Goal: Information Seeking & Learning: Understand process/instructions

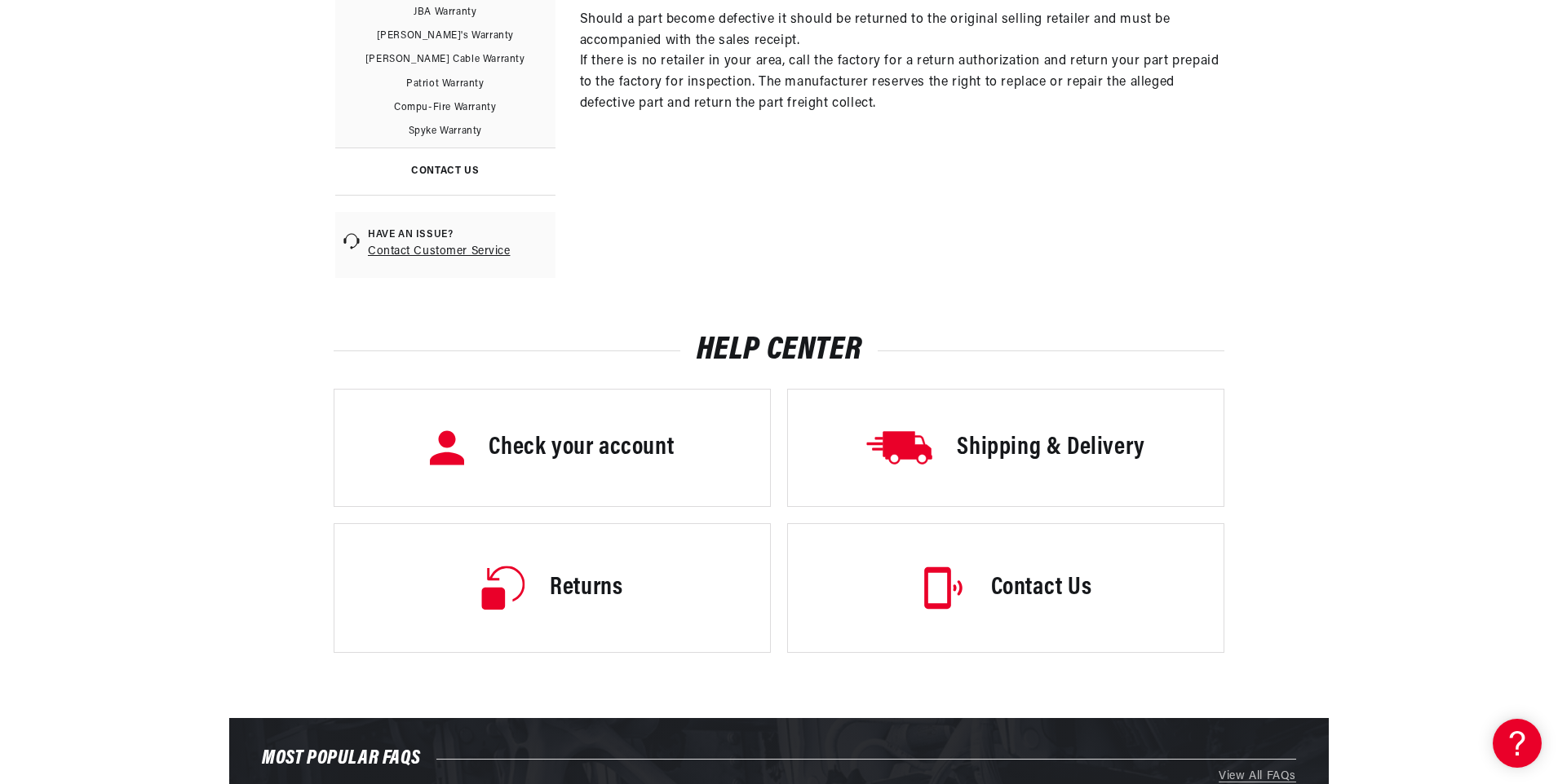
scroll to position [815, 0]
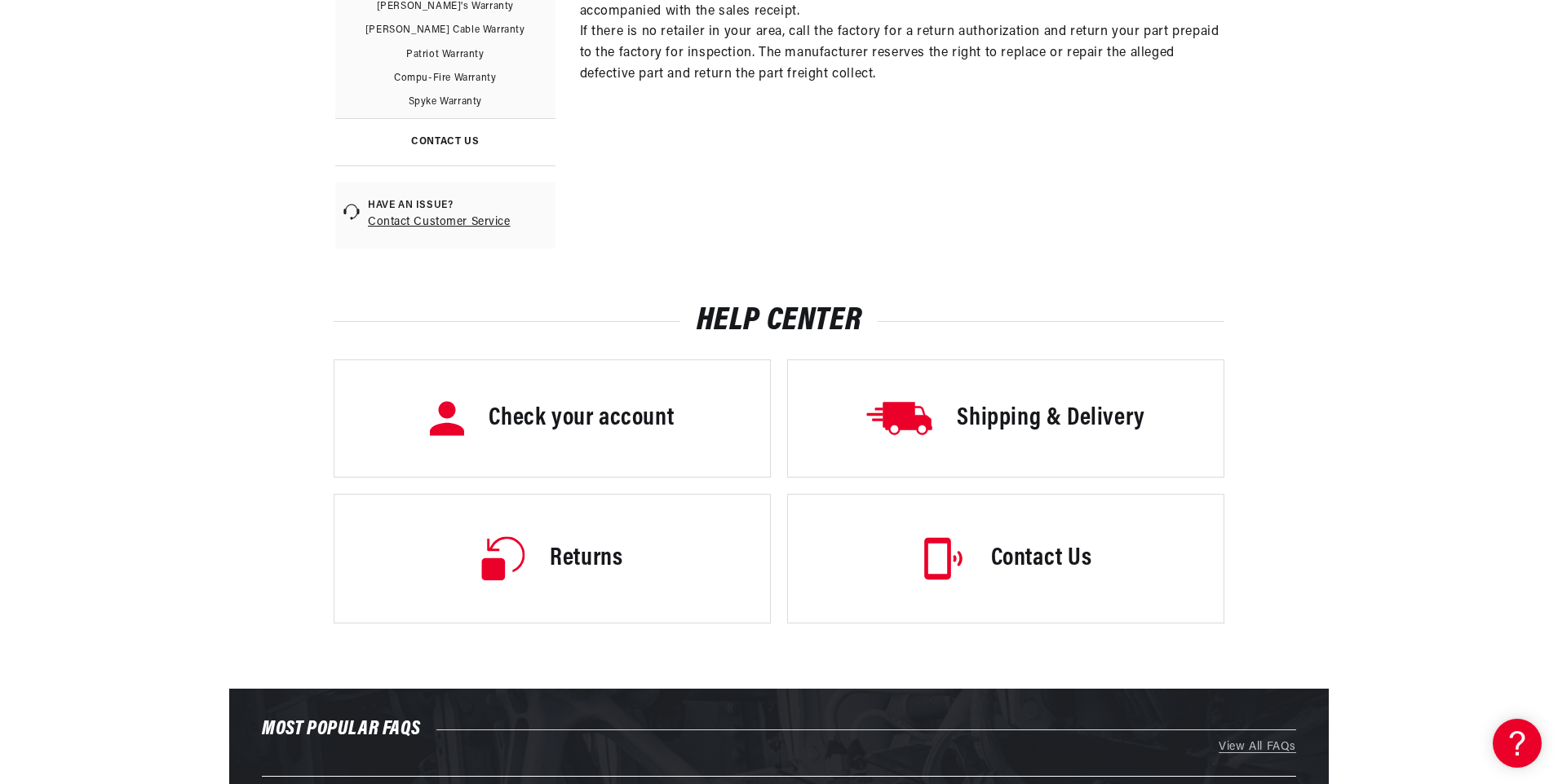
click at [593, 557] on h3 "Returns" at bounding box center [586, 559] width 73 height 34
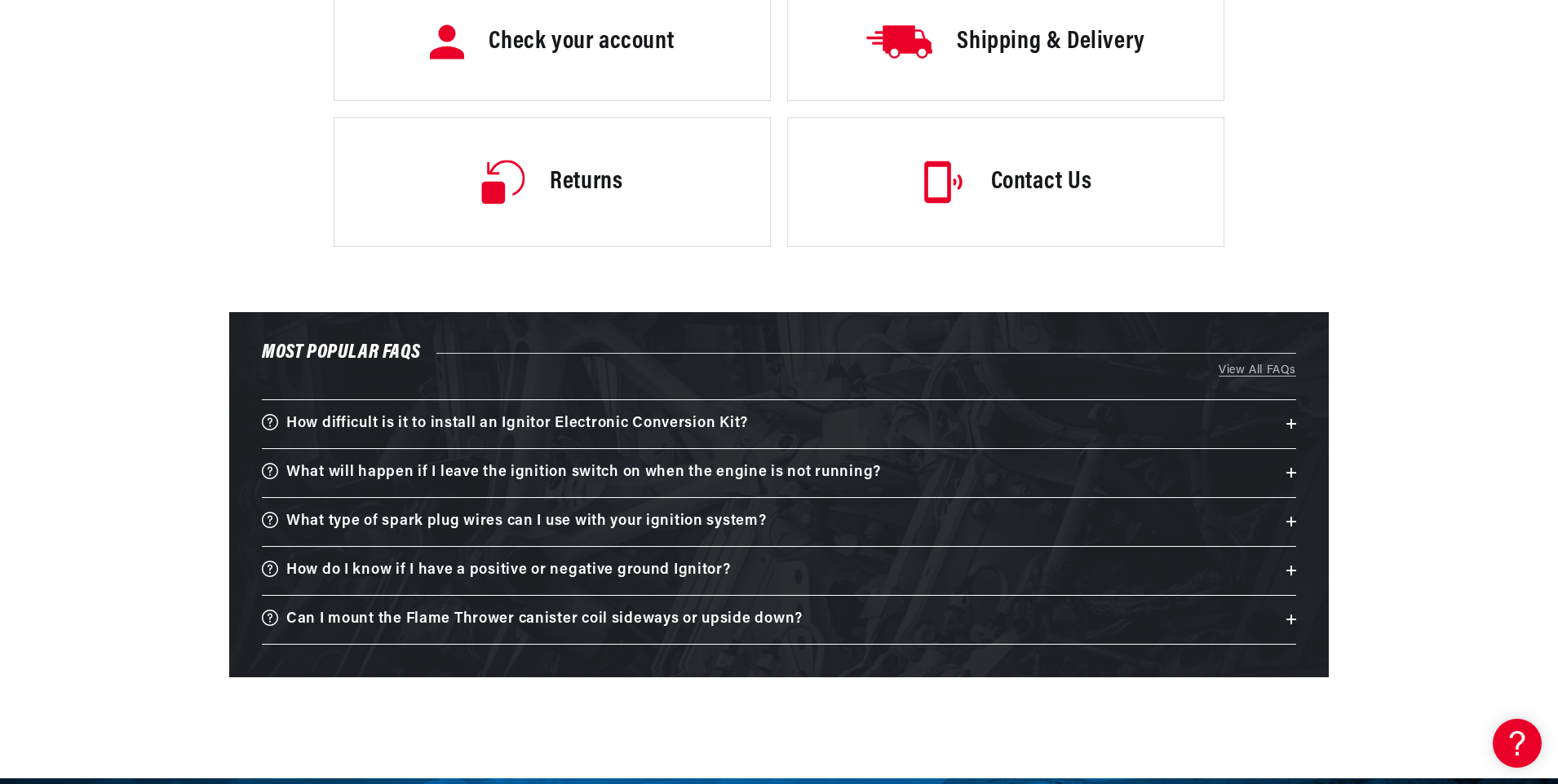
click at [598, 470] on h3 "What will happen if I leave the ignition switch on when the engine is not runni…" at bounding box center [584, 472] width 595 height 25
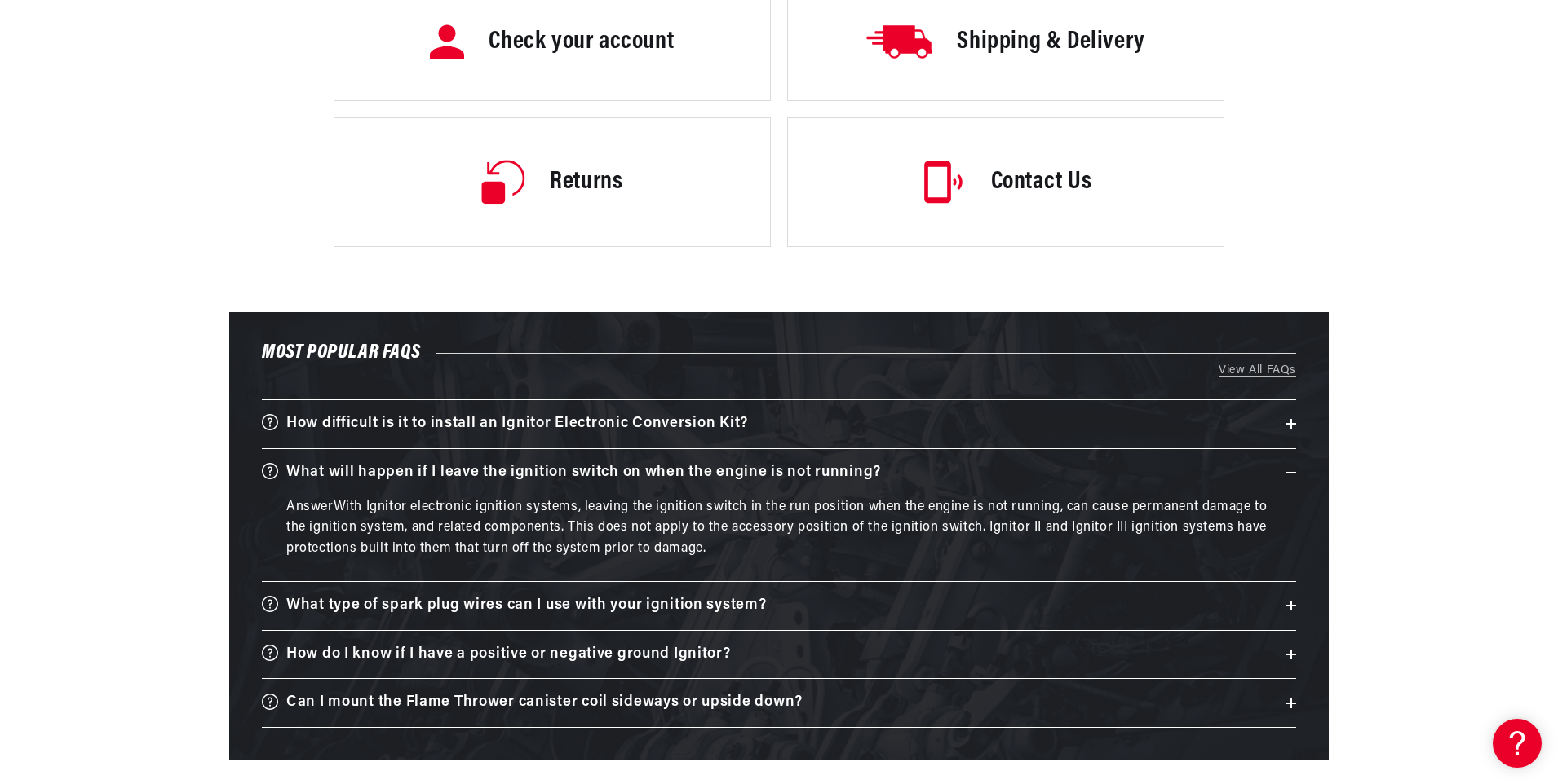
scroll to position [0, 610]
click at [413, 702] on h3 "Can I mount the Flame Thrower canister coil sideways or upside down?" at bounding box center [545, 703] width 517 height 25
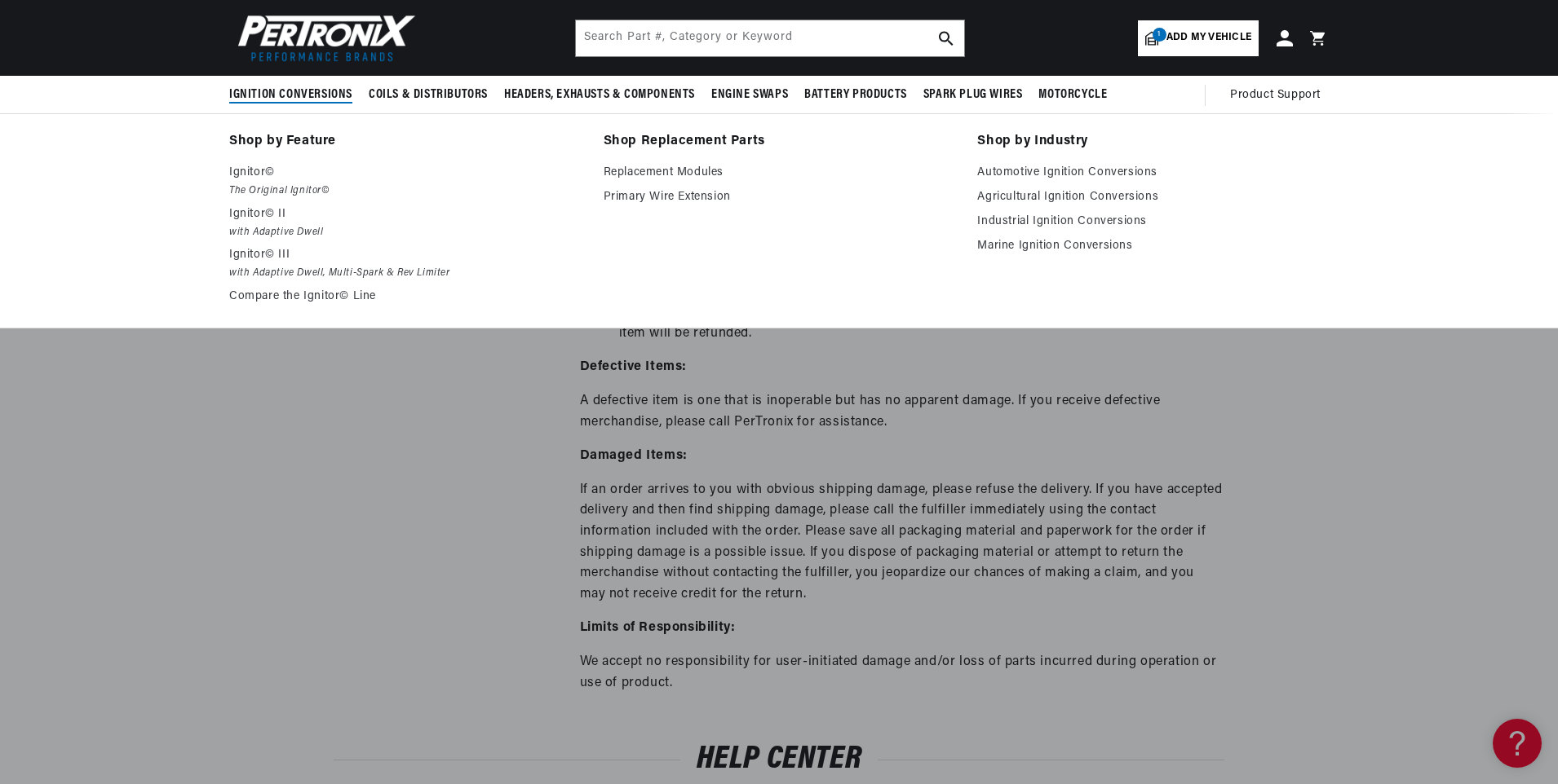
scroll to position [0, 0]
click at [256, 213] on p "Ignitor© II" at bounding box center [405, 215] width 352 height 20
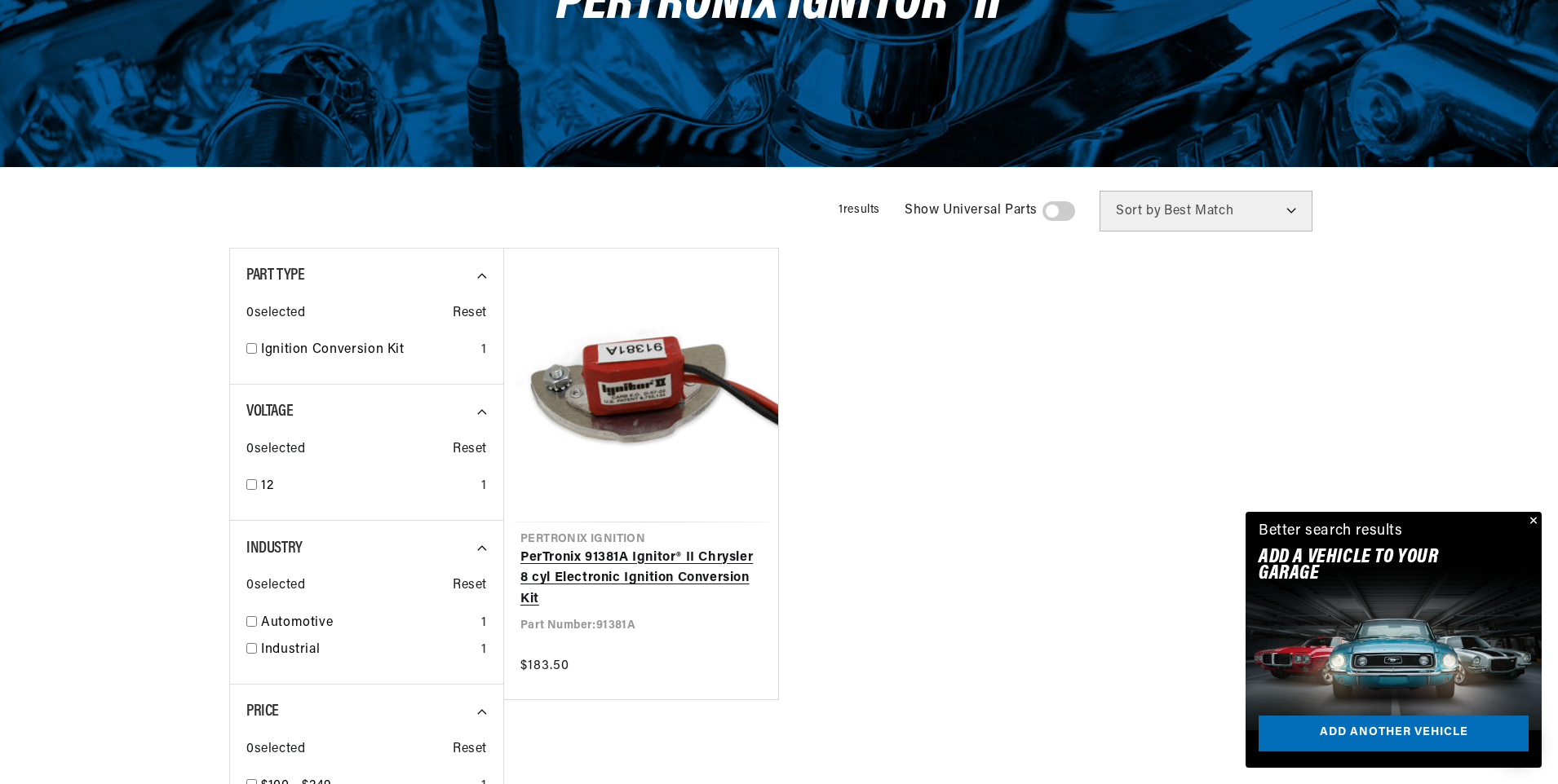
scroll to position [0, 610]
click at [581, 573] on link "PerTronix 91381A Ignitor® II Chrysler 8 cyl Electronic Ignition Conversion Kit" at bounding box center [642, 579] width 242 height 63
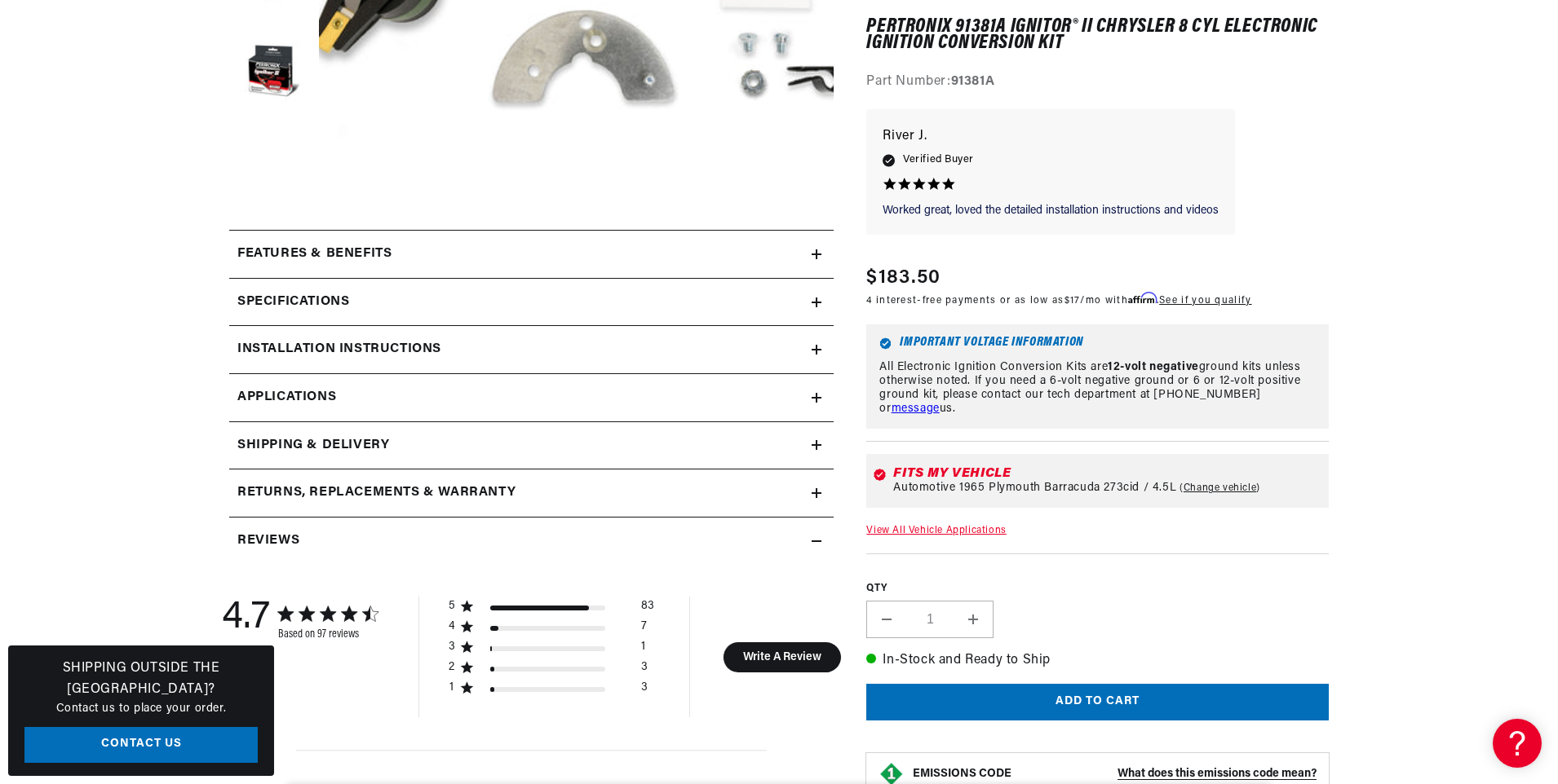
click at [420, 490] on h2 "Returns, Replacements & Warranty" at bounding box center [377, 492] width 278 height 21
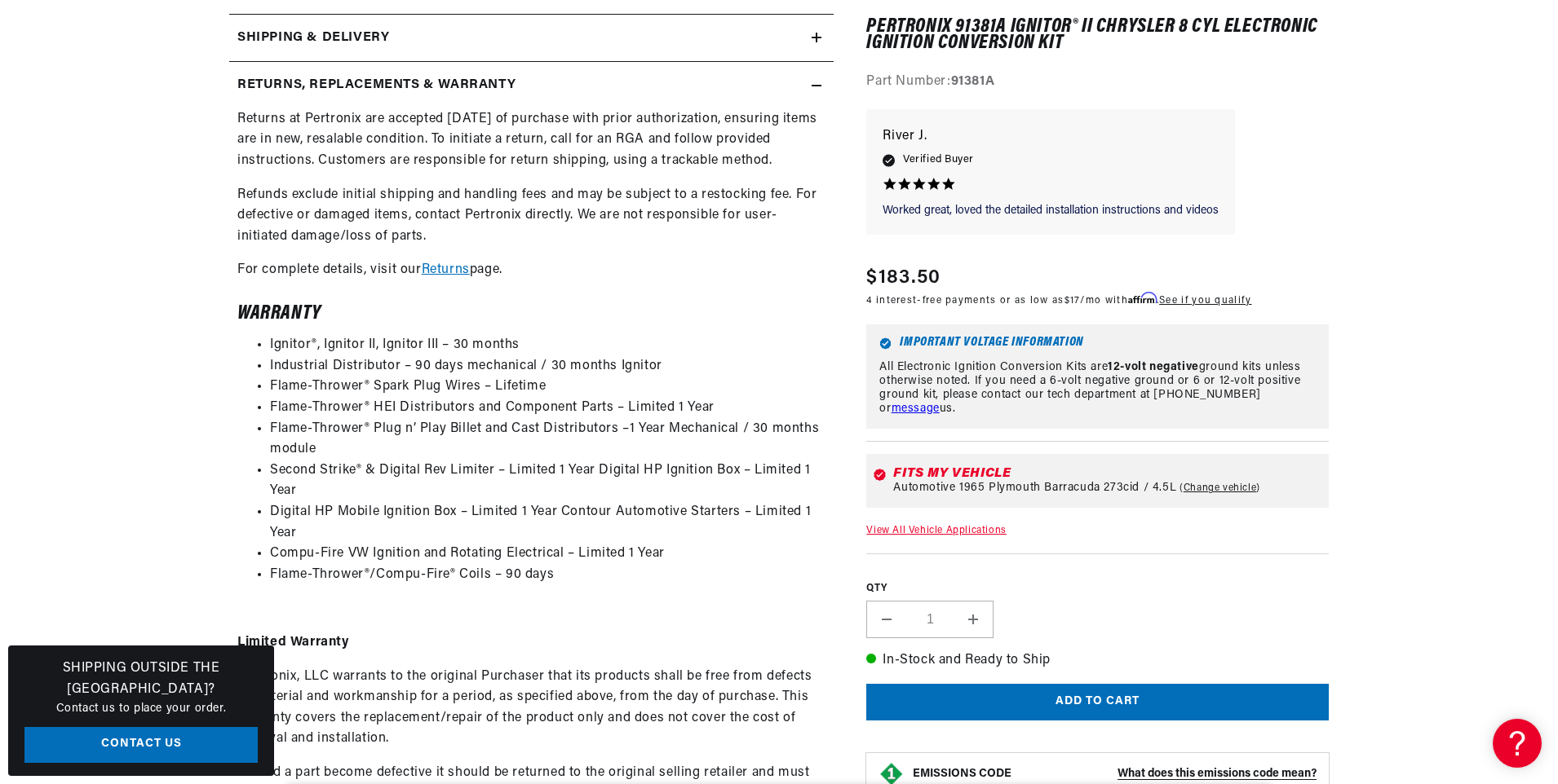
scroll to position [0, 610]
click at [449, 269] on link "Returns" at bounding box center [446, 270] width 48 height 13
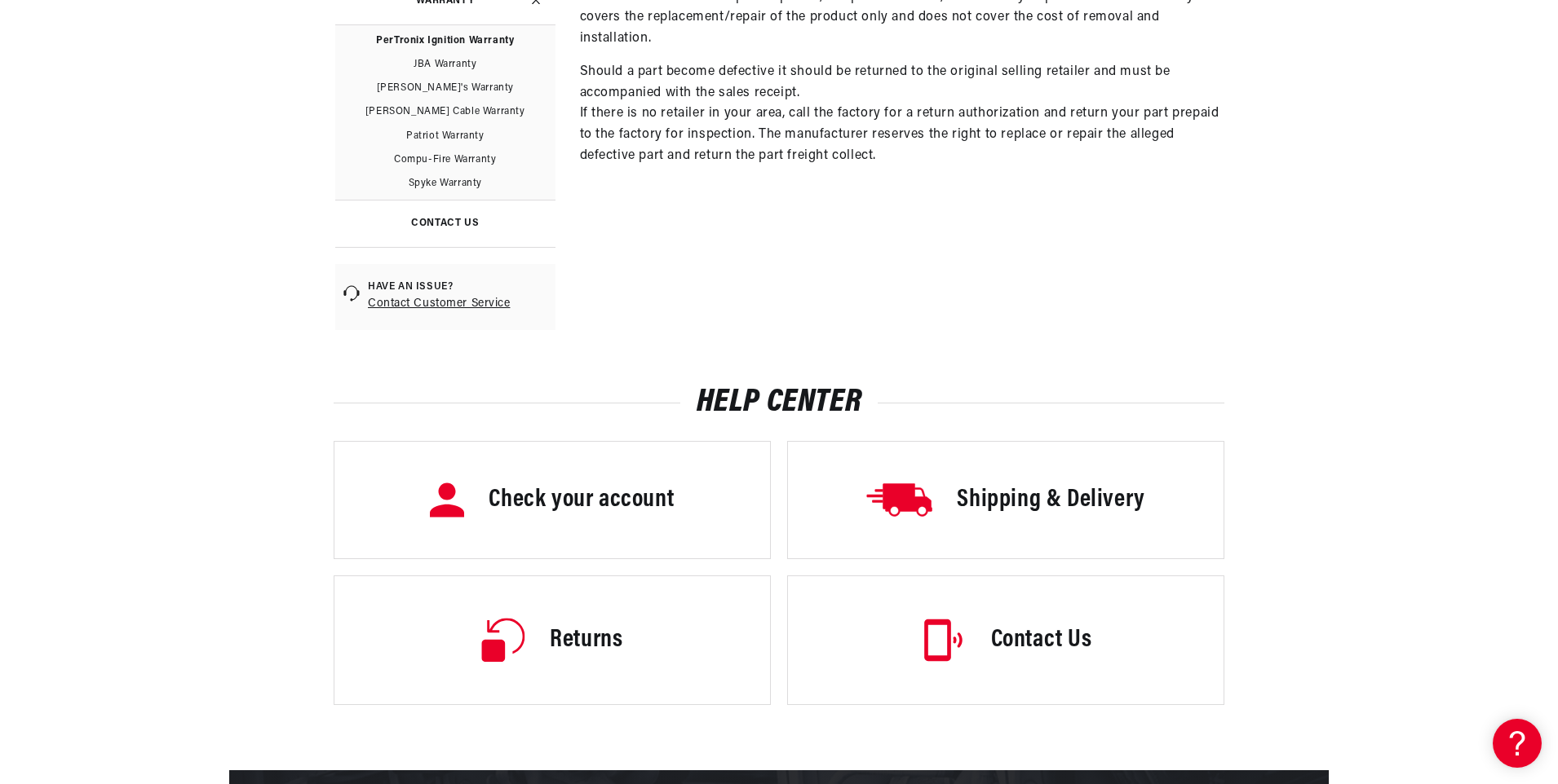
scroll to position [0, 610]
click at [1036, 642] on h3 "Contact Us" at bounding box center [1041, 641] width 101 height 34
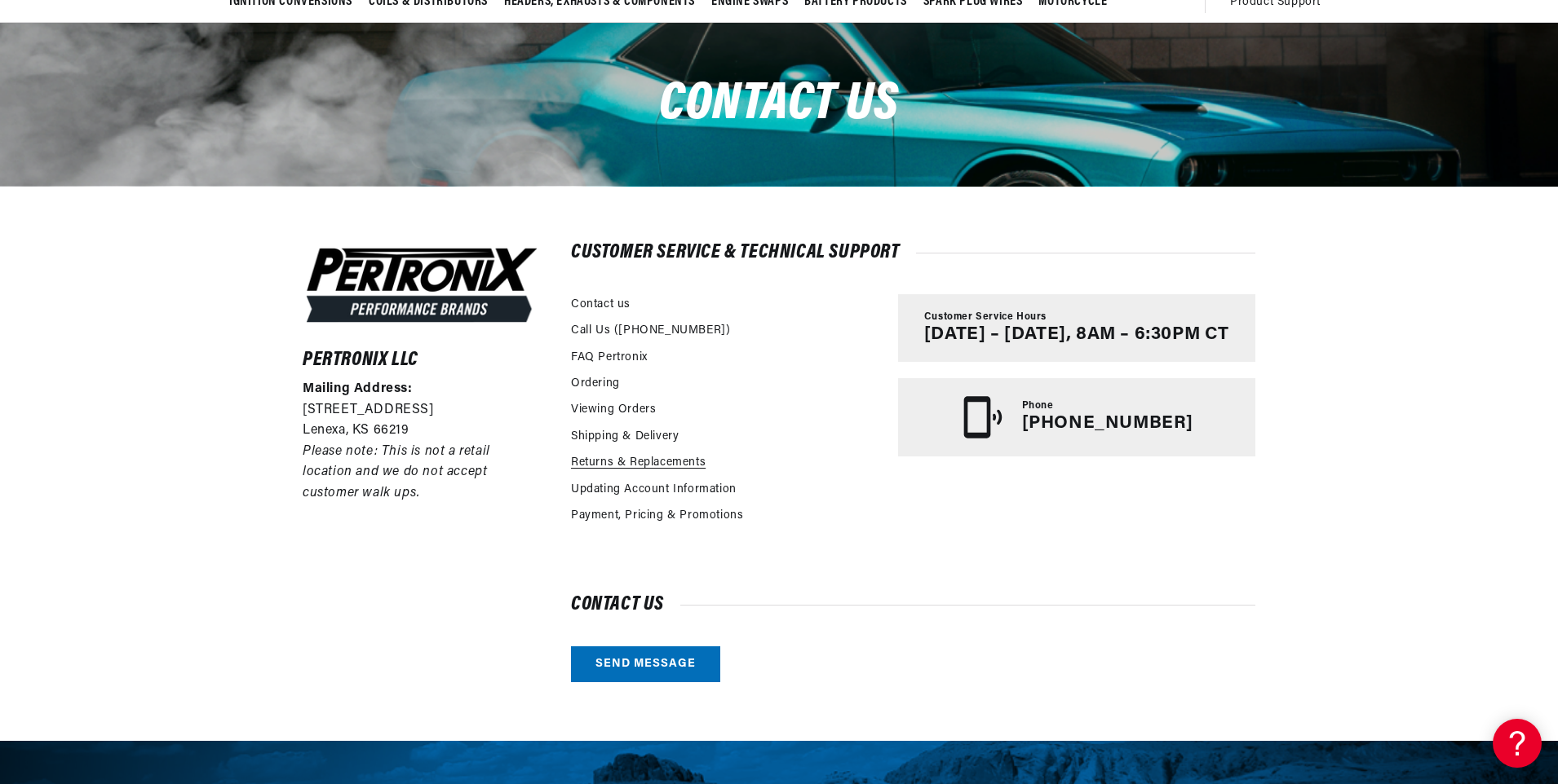
click at [636, 461] on link "Returns & Replacements" at bounding box center [638, 463] width 135 height 18
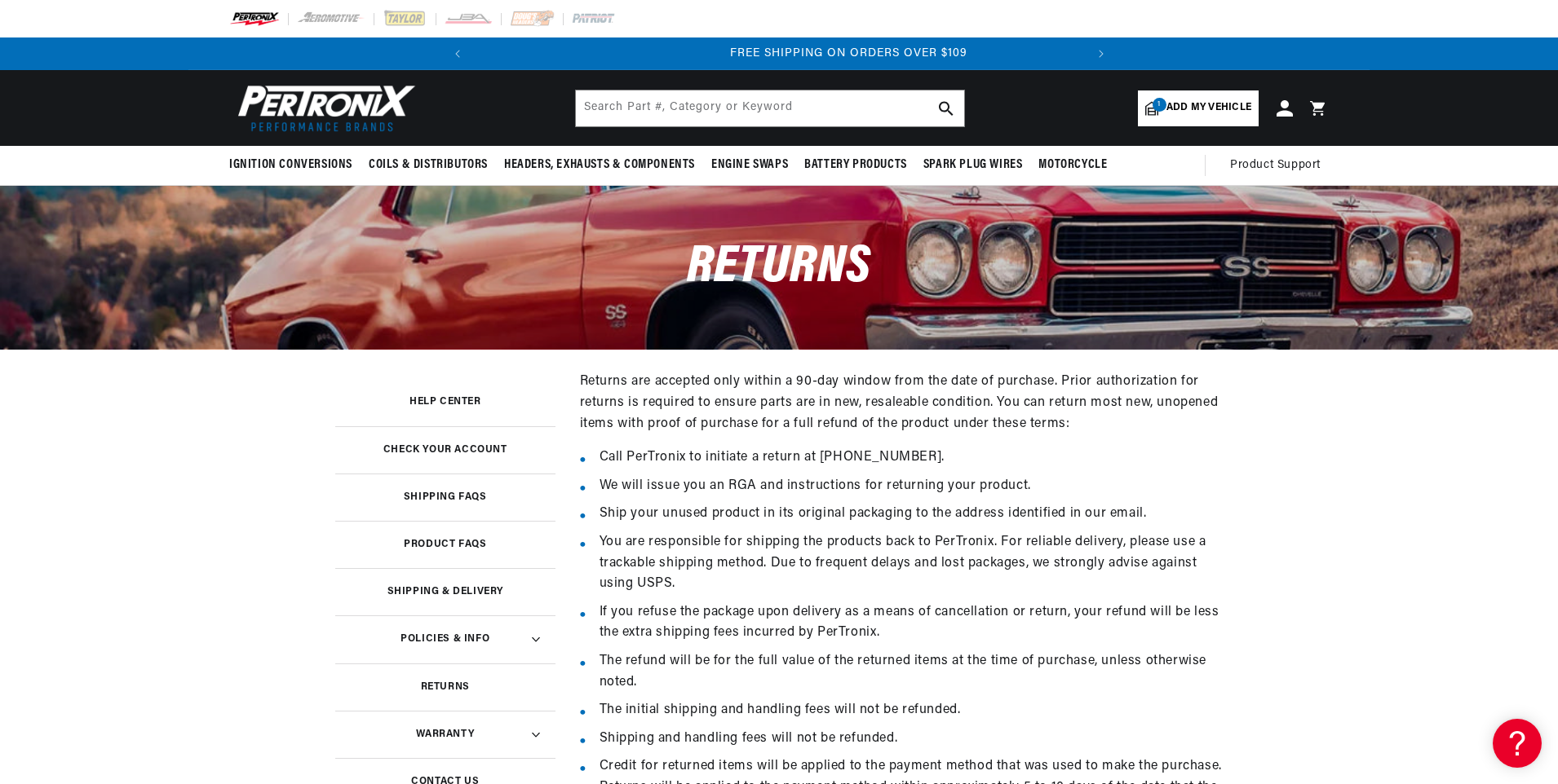
scroll to position [0, 610]
